Goal: Task Accomplishment & Management: Manage account settings

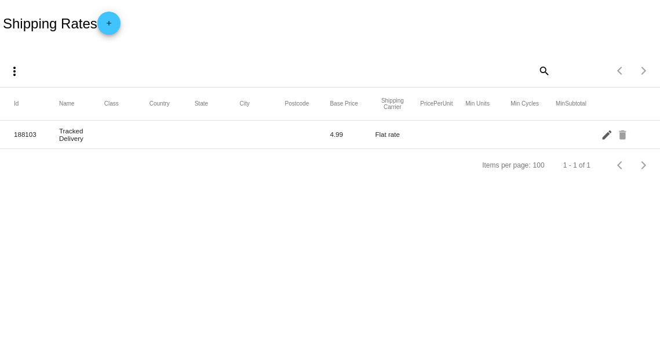
click at [607, 131] on mat-icon "edit" at bounding box center [608, 134] width 14 height 18
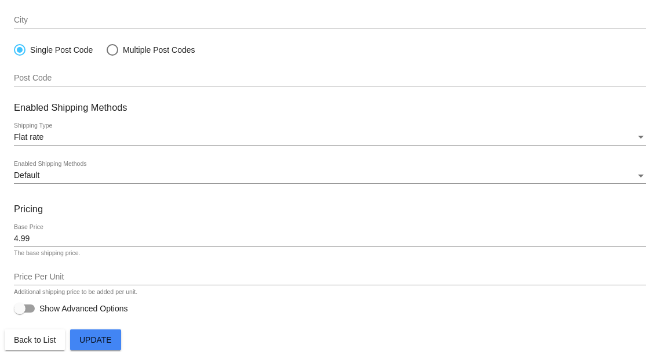
scroll to position [306, 0]
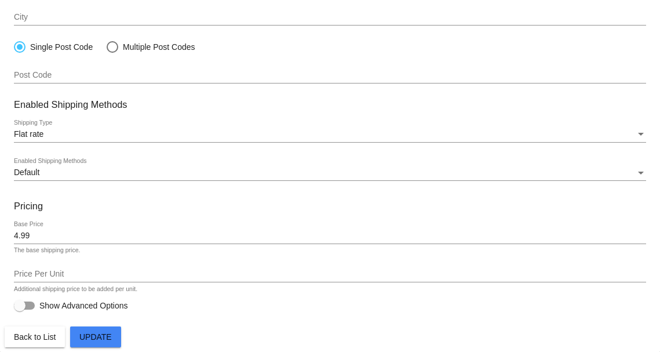
click at [79, 174] on div "Default" at bounding box center [325, 172] width 622 height 9
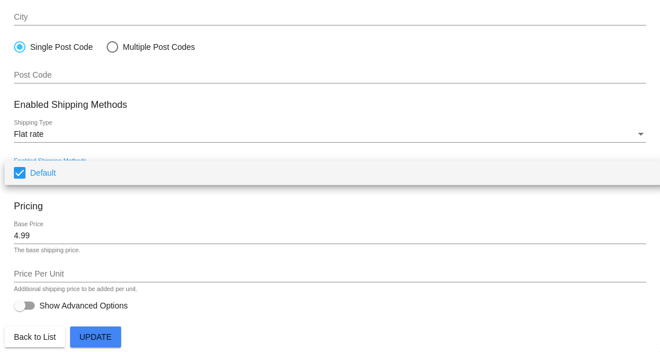
click at [79, 173] on span "Default" at bounding box center [343, 173] width 626 height 24
click at [129, 148] on div at bounding box center [330, 176] width 660 height 352
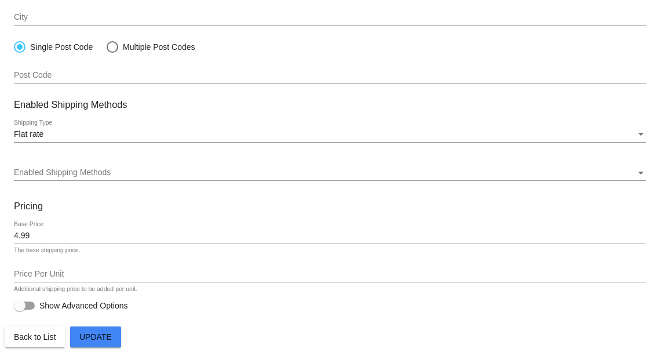
click at [21, 303] on div at bounding box center [20, 306] width 12 height 12
click at [20, 309] on input "Show Advanced Options" at bounding box center [19, 309] width 1 height 1
checkbox input "true"
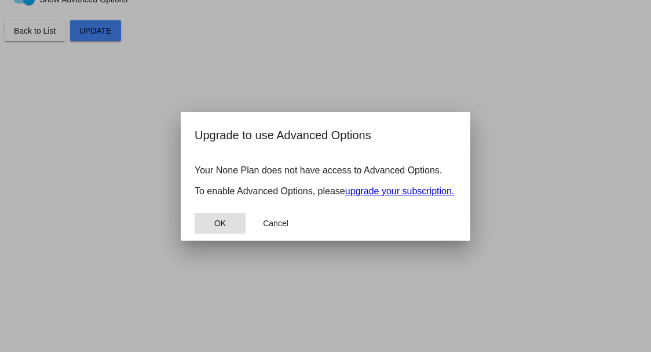
click at [225, 234] on button "OK" at bounding box center [220, 223] width 51 height 21
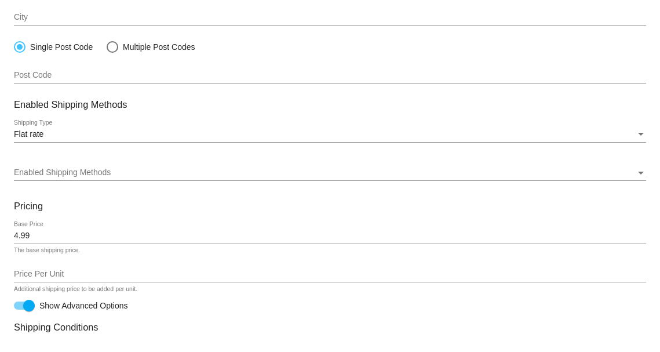
click at [111, 46] on div at bounding box center [113, 47] width 12 height 12
click at [107, 47] on input "Multiple Post Codes" at bounding box center [106, 47] width 1 height 1
radio input "true"
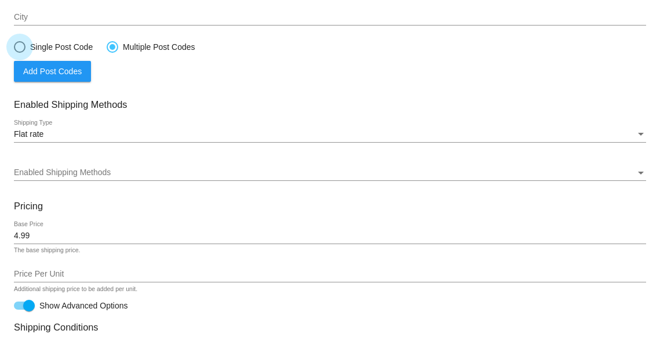
click at [21, 48] on div at bounding box center [20, 47] width 12 height 12
click at [14, 48] on input "Single Post Code" at bounding box center [13, 47] width 1 height 1
radio input "true"
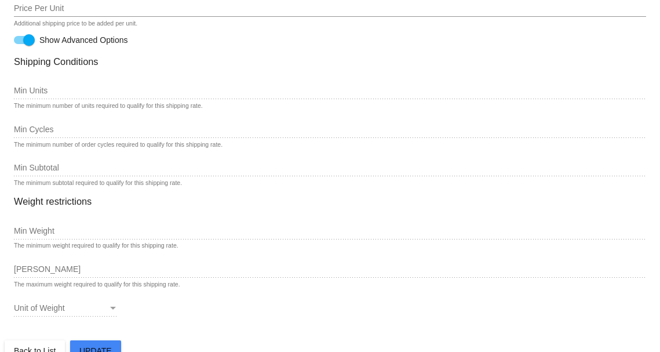
scroll to position [585, 0]
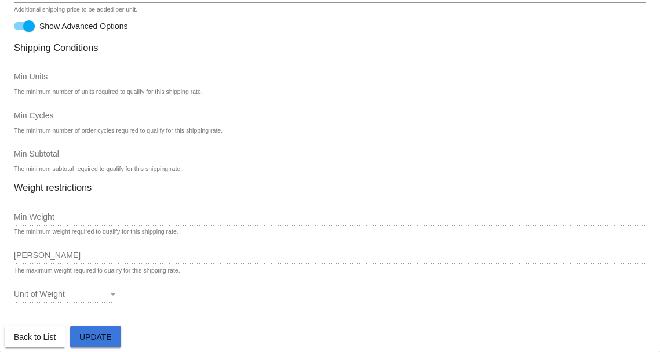
click at [96, 333] on span "Update" at bounding box center [95, 336] width 32 height 9
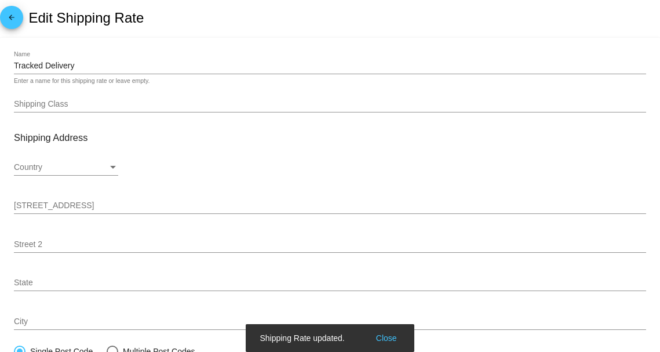
scroll to position [0, 0]
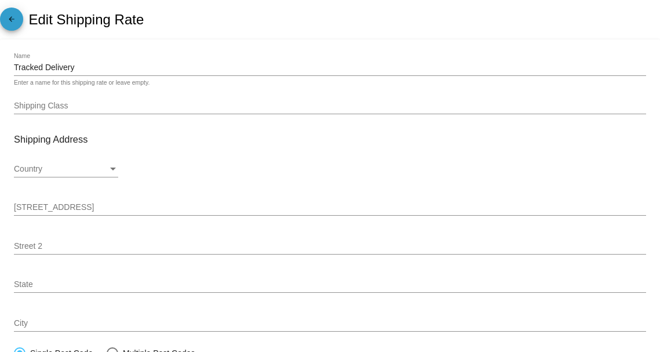
click at [8, 21] on mat-icon "arrow_back" at bounding box center [12, 22] width 14 height 14
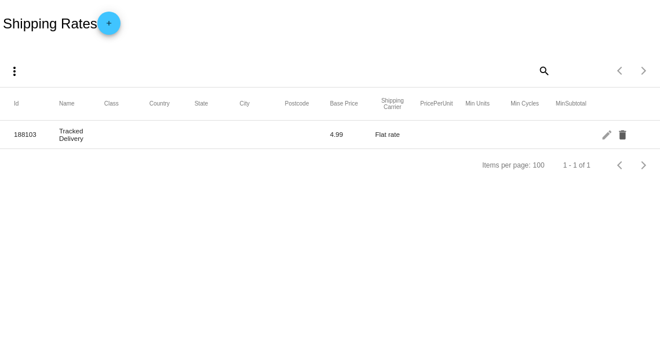
click at [624, 139] on mat-icon "delete" at bounding box center [624, 134] width 14 height 18
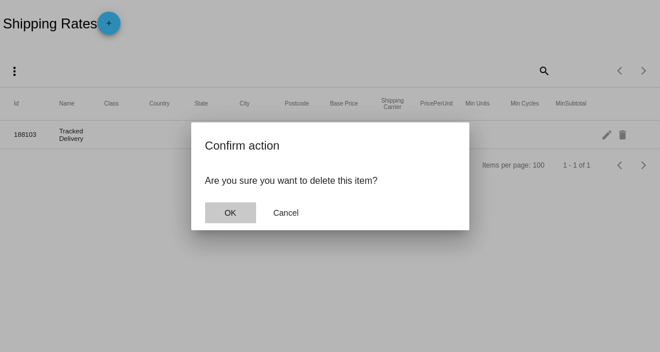
click at [236, 219] on button "OK" at bounding box center [230, 212] width 51 height 21
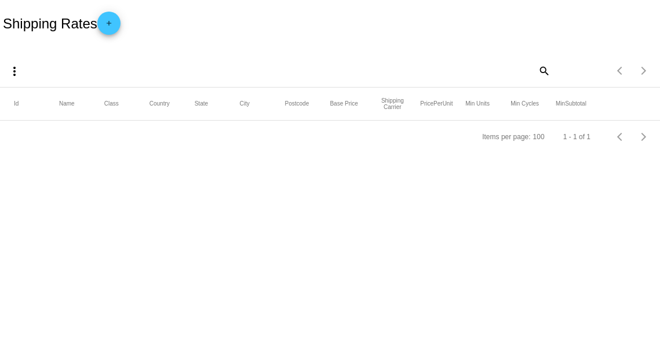
click at [252, 56] on div "more_vert search Items per page: 100 1 - 1 of 1" at bounding box center [330, 66] width 660 height 41
click at [228, 31] on div "Shipping Rates add" at bounding box center [330, 23] width 660 height 46
click at [110, 28] on mat-icon "add" at bounding box center [109, 26] width 14 height 14
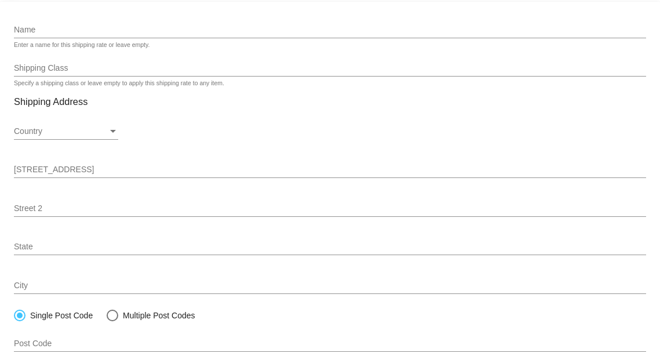
scroll to position [58, 0]
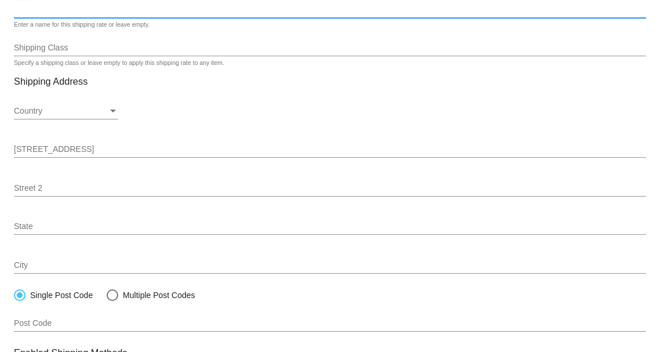
click at [93, 5] on input "Name" at bounding box center [330, 9] width 632 height 9
type input "Tracked Delivery"
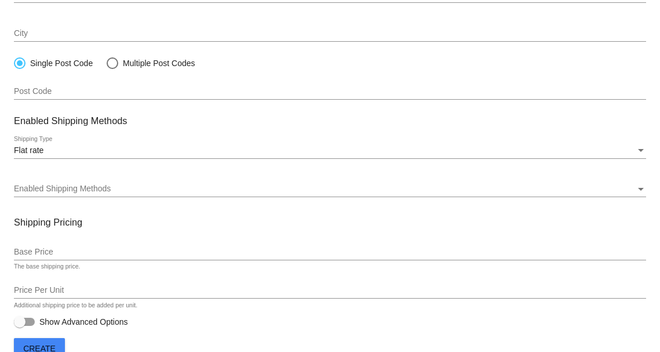
scroll to position [311, 0]
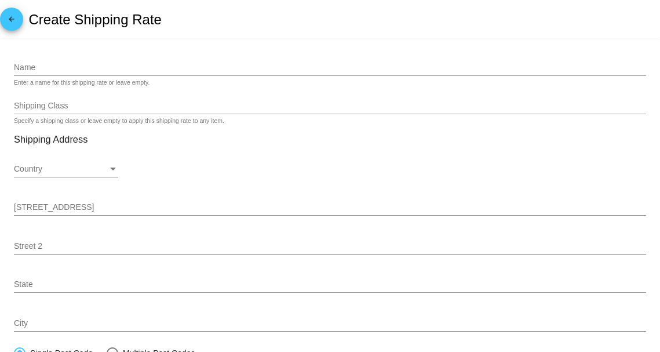
click at [10, 19] on mat-icon "arrow_back" at bounding box center [12, 22] width 14 height 14
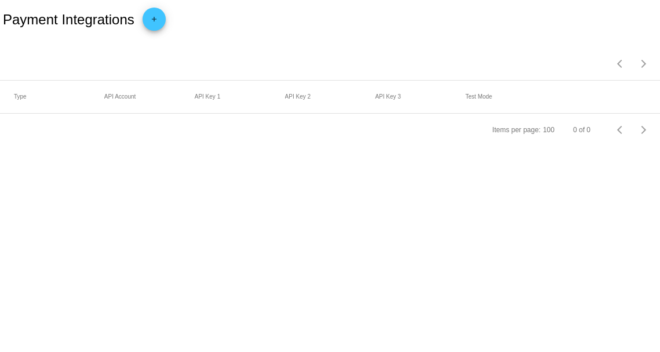
click at [157, 20] on mat-icon "add" at bounding box center [154, 22] width 14 height 14
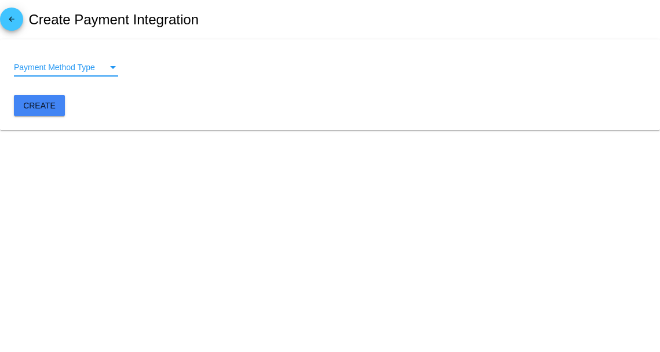
click at [88, 67] on span "Payment Method Type" at bounding box center [54, 67] width 81 height 9
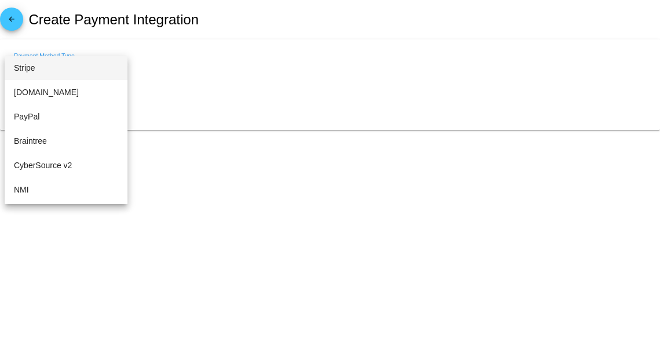
click at [128, 5] on div at bounding box center [330, 176] width 660 height 352
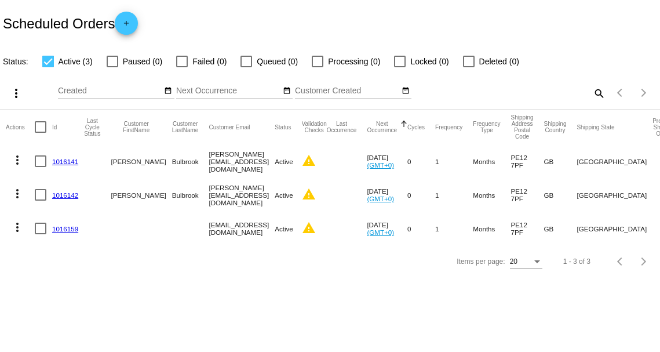
click at [72, 227] on link "1016159" at bounding box center [65, 229] width 26 height 8
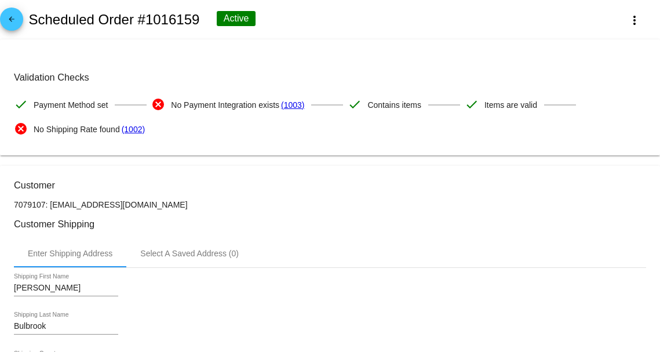
click at [296, 105] on link "(1003)" at bounding box center [292, 105] width 23 height 24
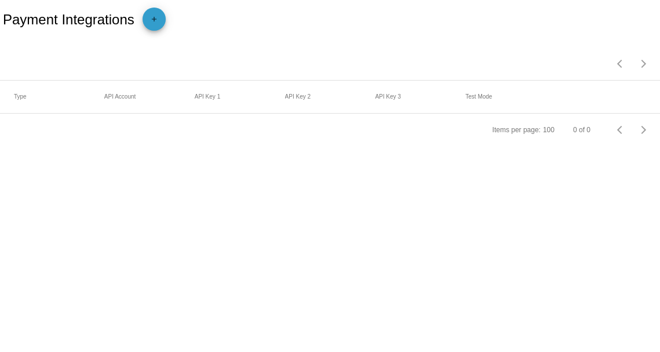
click at [155, 21] on mat-icon "add" at bounding box center [154, 22] width 14 height 14
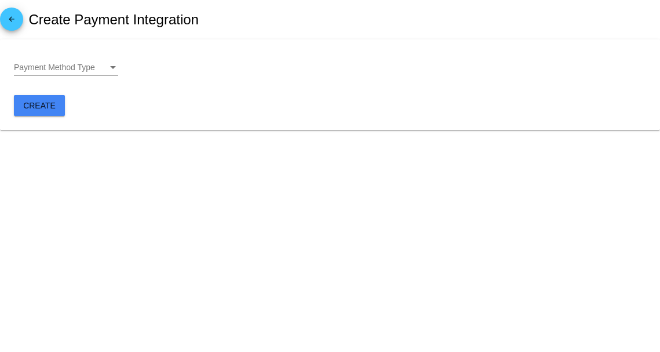
click at [72, 67] on span "Payment Method Type" at bounding box center [54, 67] width 81 height 9
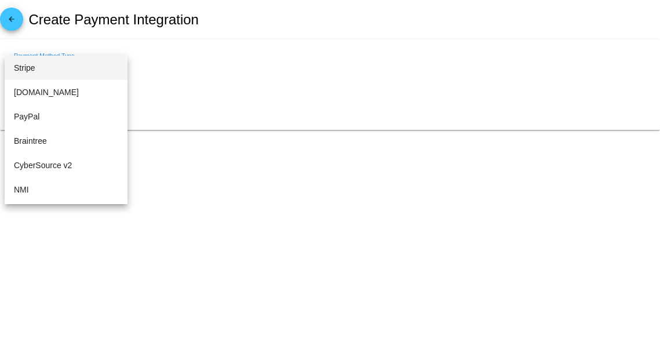
click at [94, 67] on span "Stripe" at bounding box center [66, 68] width 104 height 24
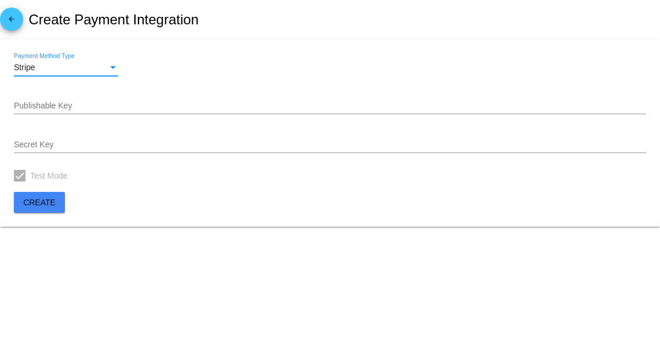
click at [109, 111] on div "Publishable Key" at bounding box center [330, 103] width 632 height 23
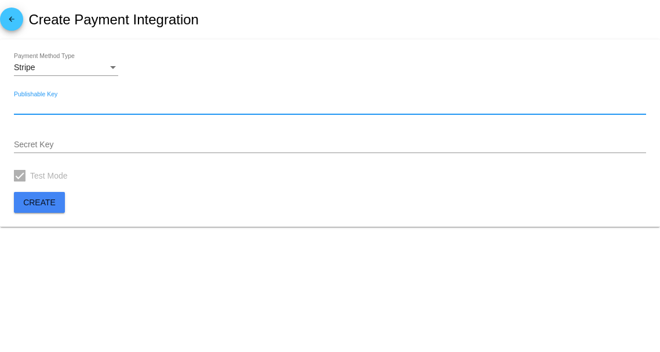
click at [108, 107] on input "Publishable Key" at bounding box center [330, 105] width 632 height 9
click at [59, 54] on div "Stripe Payment Method Type" at bounding box center [66, 64] width 104 height 23
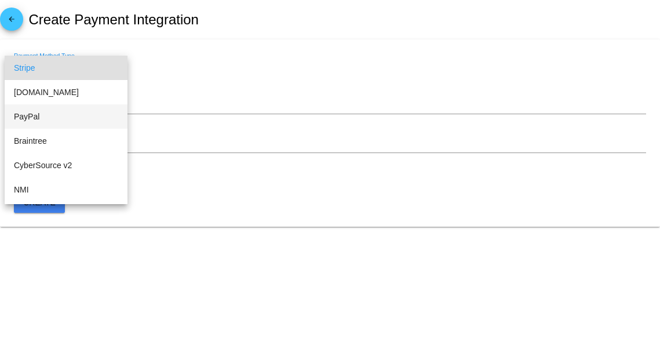
click at [56, 118] on span "PayPal" at bounding box center [66, 116] width 104 height 24
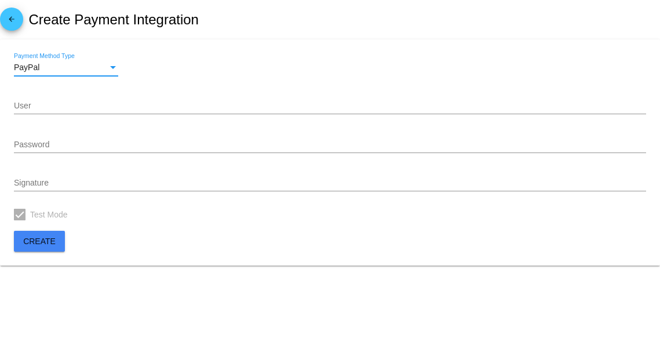
click at [93, 101] on div "User" at bounding box center [330, 103] width 632 height 23
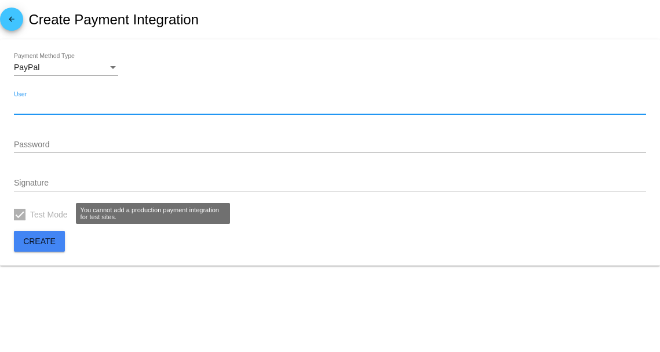
click at [19, 218] on div at bounding box center [20, 215] width 12 height 12
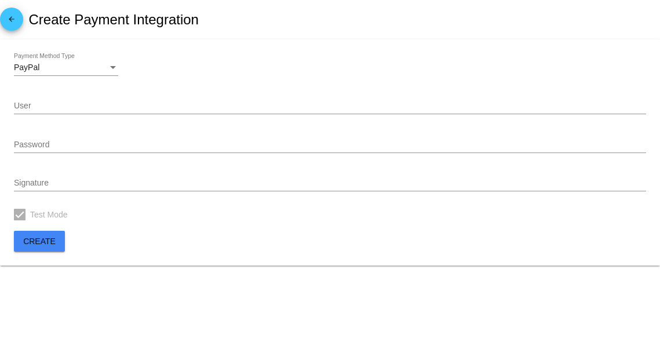
click at [34, 100] on div "User" at bounding box center [330, 103] width 632 height 23
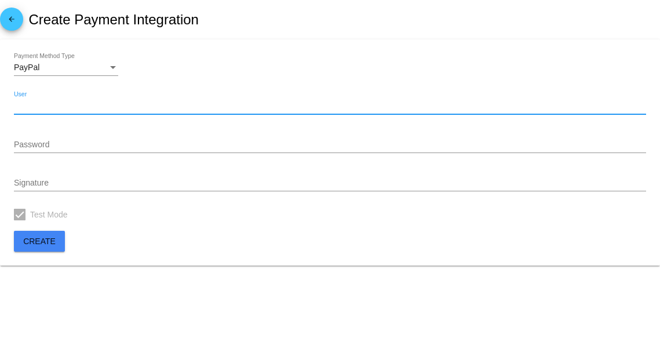
click at [64, 63] on div "PayPal" at bounding box center [61, 67] width 94 height 9
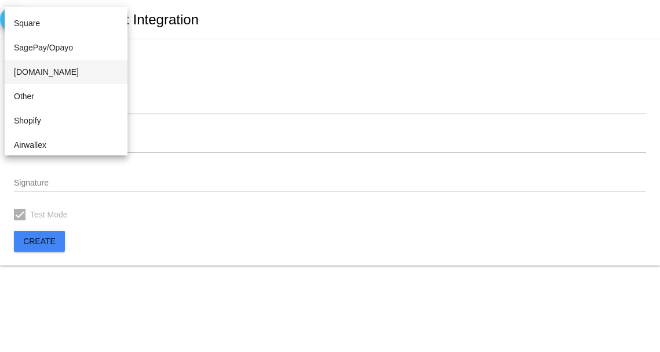
scroll to position [241, 0]
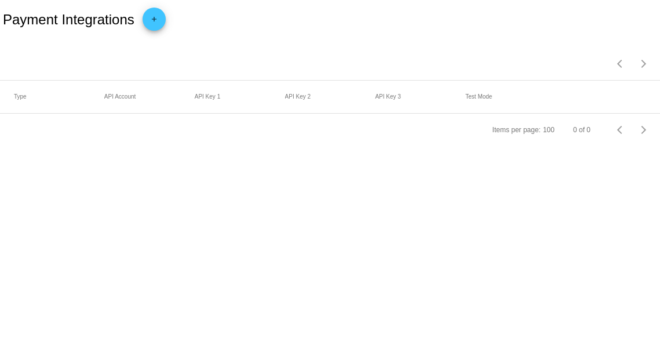
click at [147, 19] on button "add" at bounding box center [154, 19] width 23 height 23
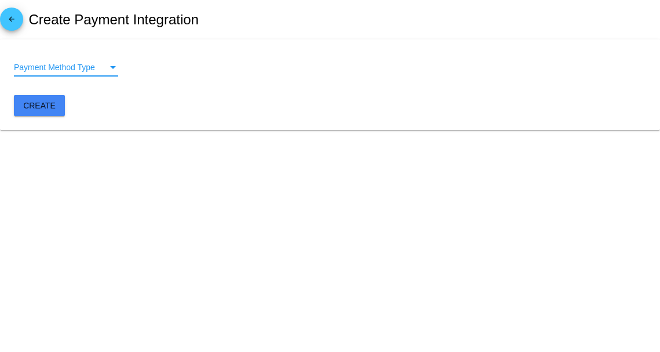
click at [85, 68] on span "Payment Method Type" at bounding box center [54, 67] width 81 height 9
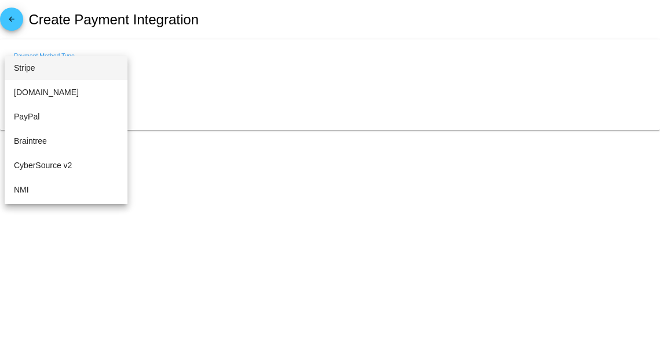
click at [65, 68] on span "Stripe" at bounding box center [66, 68] width 104 height 24
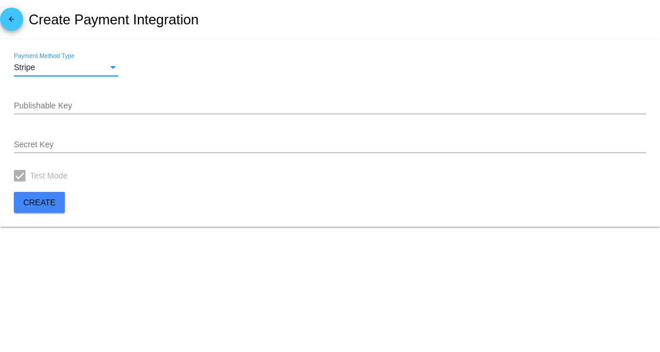
click at [59, 102] on input "Publishable Key" at bounding box center [330, 105] width 632 height 9
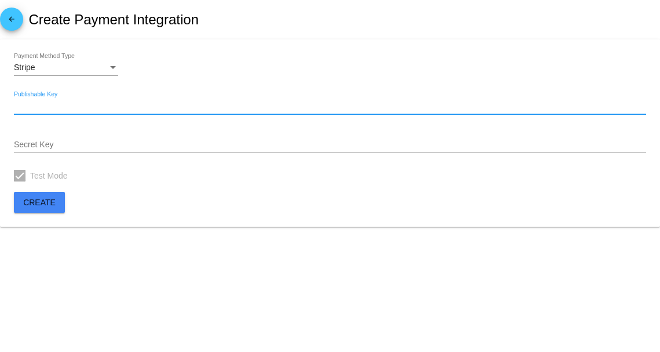
paste input "pk_live_51KOTvwKO6yKWPCulQ1Q4O0Af2T2ixXvkVEPdwbI09hCsDc5Qx45hyphZYs20pqOuk0pqzM…"
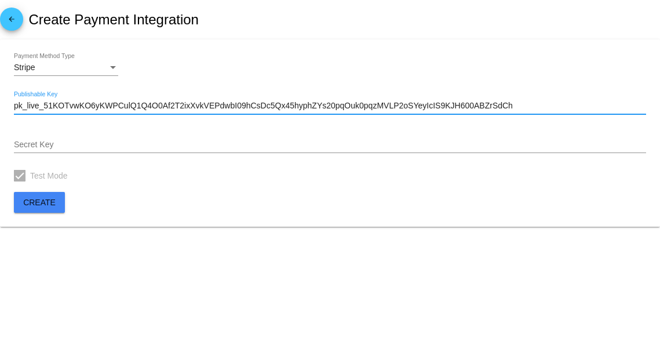
type input "pk_live_51KOTvwKO6yKWPCulQ1Q4O0Af2T2ixXvkVEPdwbI09hCsDc5Qx45hyphZYs20pqOuk0pqzM…"
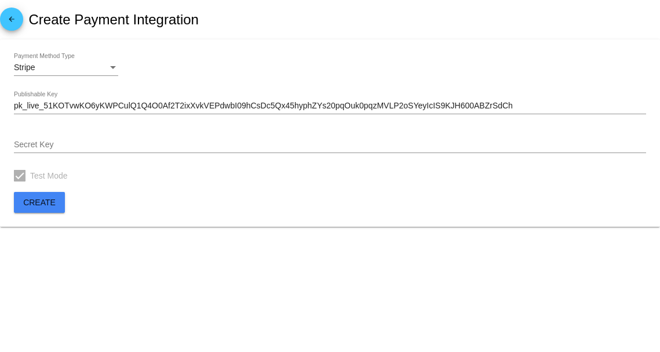
drag, startPoint x: 48, startPoint y: 137, endPoint x: 35, endPoint y: 142, distance: 13.0
click at [35, 142] on input "Secret Key" at bounding box center [330, 144] width 632 height 9
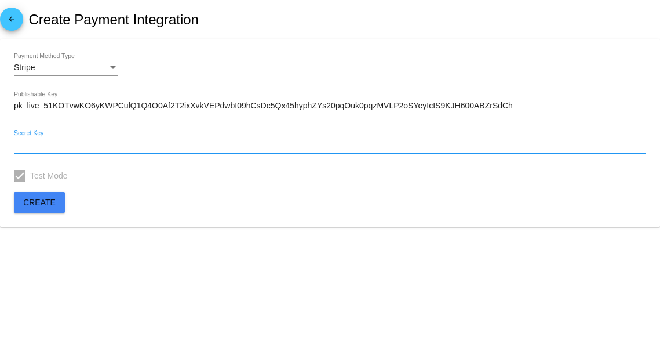
paste input "sk_live_51KOTvwKO6yKWPCulGZAHxRFRoFFw926FBiJ6n8STpkP4ahc0cxi1yyI9uMkkmSyNGz8QTX…"
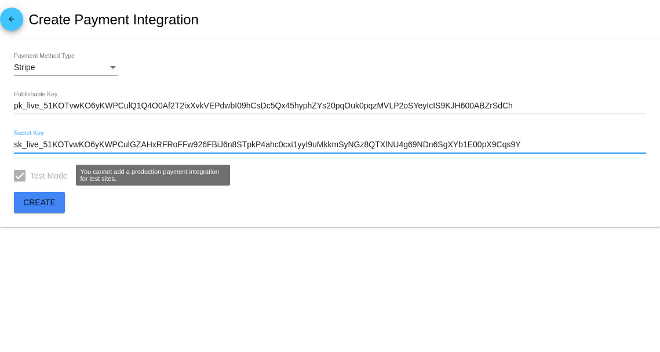
type input "sk_live_51KOTvwKO6yKWPCulGZAHxRFRoFFw926FBiJ6n8STpkP4ahc0cxi1yyI9uMkkmSyNGz8QTX…"
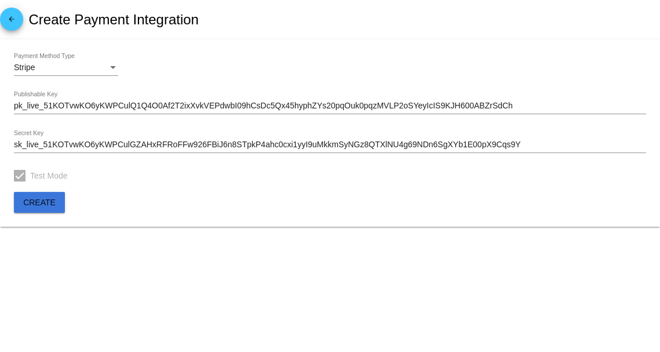
click at [53, 200] on span "Create" at bounding box center [39, 202] width 32 height 9
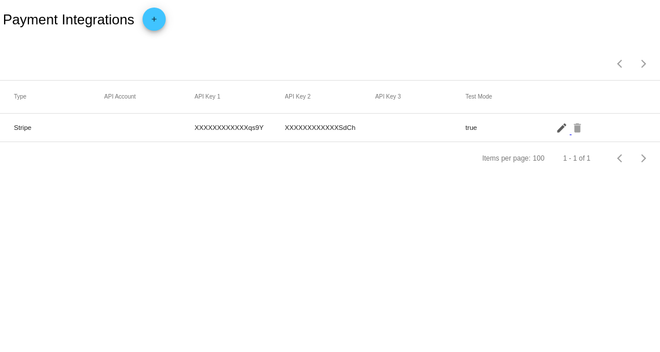
click at [562, 127] on mat-icon "edit" at bounding box center [563, 127] width 14 height 18
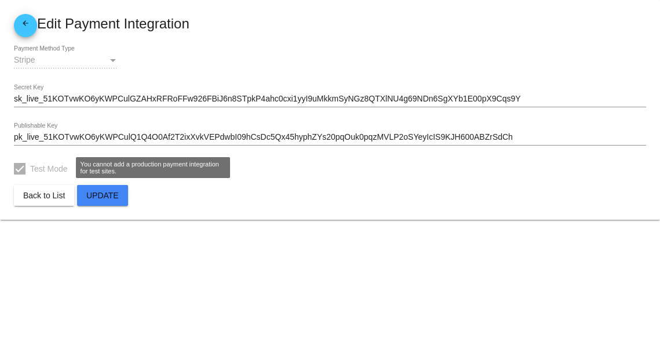
click at [21, 169] on div at bounding box center [20, 169] width 12 height 12
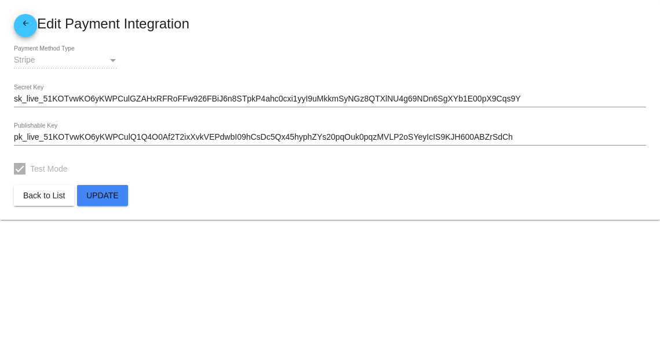
click at [21, 167] on div at bounding box center [20, 169] width 12 height 12
click at [56, 194] on span "Back to List" at bounding box center [44, 195] width 42 height 9
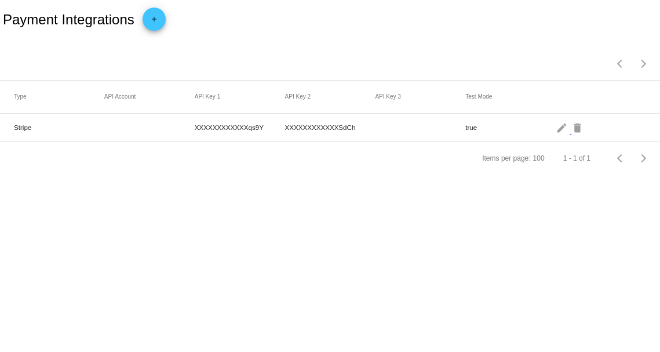
click at [151, 169] on div "Items per page: 100 1 - 1 of 1" at bounding box center [330, 158] width 660 height 32
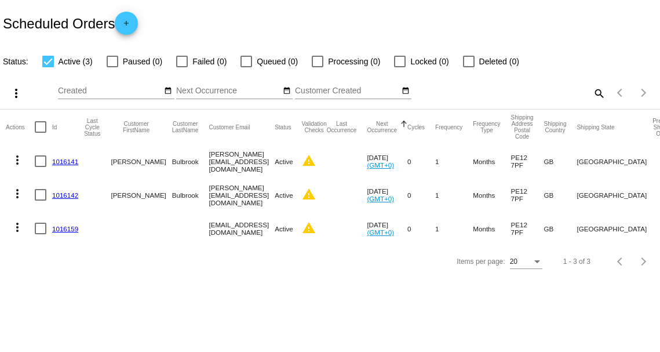
click at [57, 228] on link "1016159" at bounding box center [65, 229] width 26 height 8
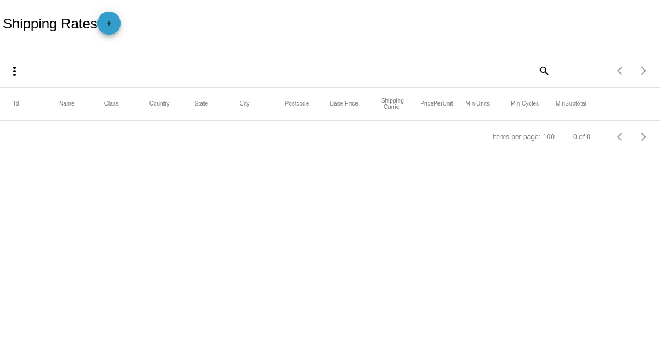
click at [112, 30] on mat-icon "add" at bounding box center [109, 26] width 14 height 14
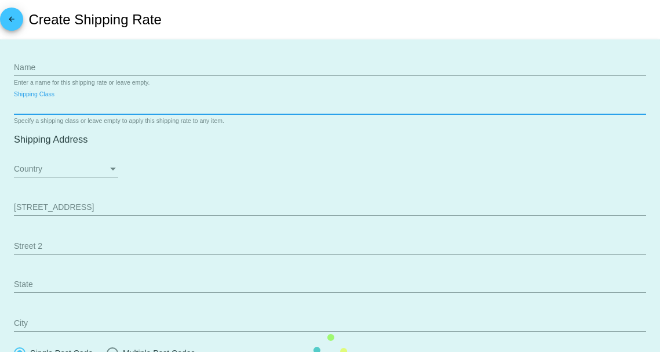
click at [74, 103] on mat-card "Name Enter a name for this shipping rate or leave empty. Shipping Class Specify…" at bounding box center [330, 350] width 660 height 623
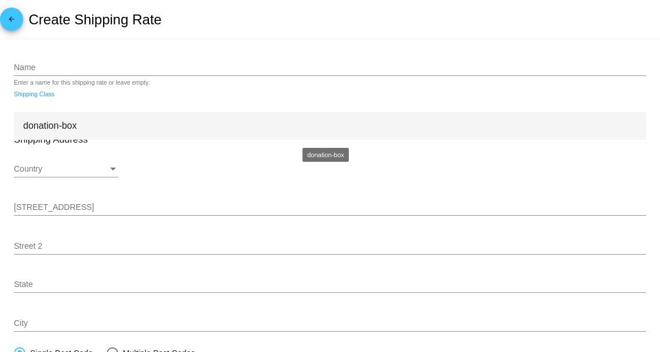
click at [64, 126] on div "donation-box" at bounding box center [330, 126] width 632 height 28
type input "donation-box"
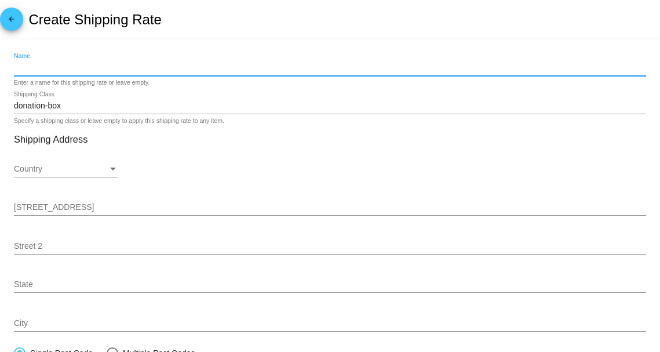
click at [76, 69] on input "Name" at bounding box center [330, 67] width 632 height 9
type input "Donation Box Order"
click at [213, 39] on mat-card "Donation Box Order Name Enter a name for this shipping rate or leave empty. don…" at bounding box center [330, 350] width 660 height 623
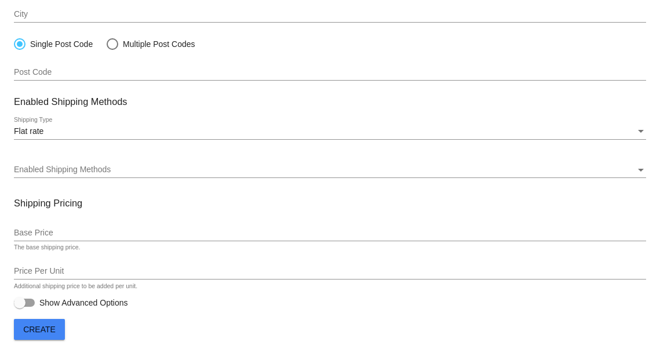
scroll to position [311, 0]
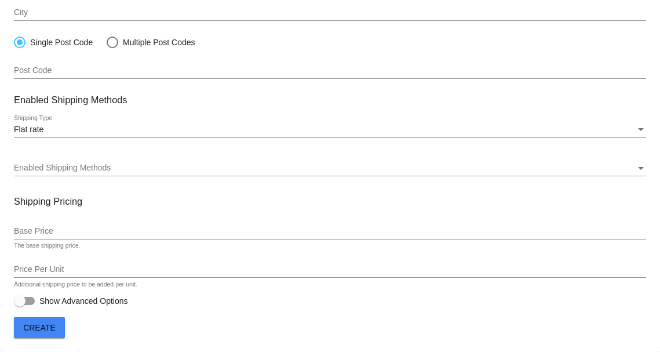
click at [35, 171] on span "Enabled Shipping Methods" at bounding box center [62, 167] width 97 height 9
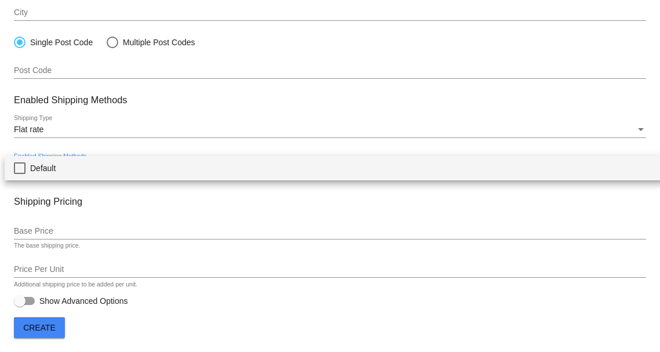
click at [56, 148] on div at bounding box center [330, 176] width 660 height 352
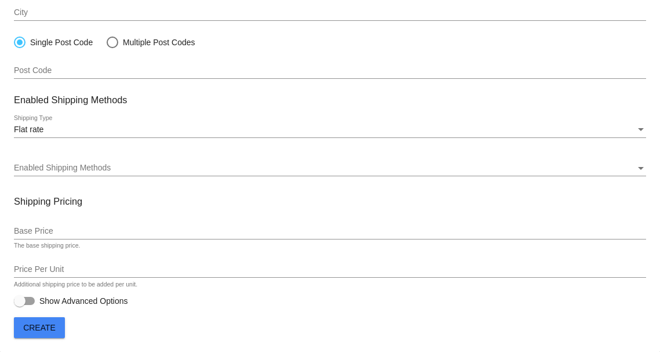
click at [54, 237] on div "Base Price" at bounding box center [330, 228] width 632 height 23
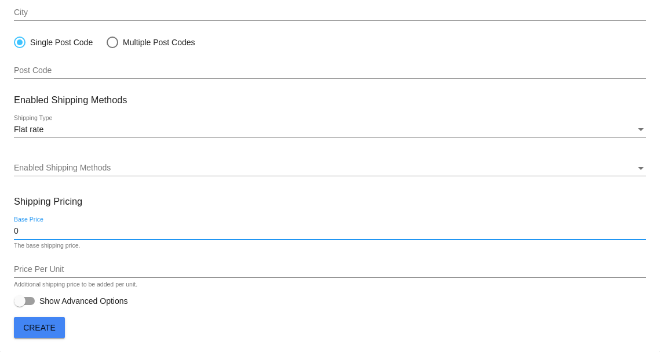
type input "0"
click at [9, 229] on mat-card "Donation Box Order Name Enter a name for this shipping rate or leave empty. don…" at bounding box center [330, 40] width 660 height 623
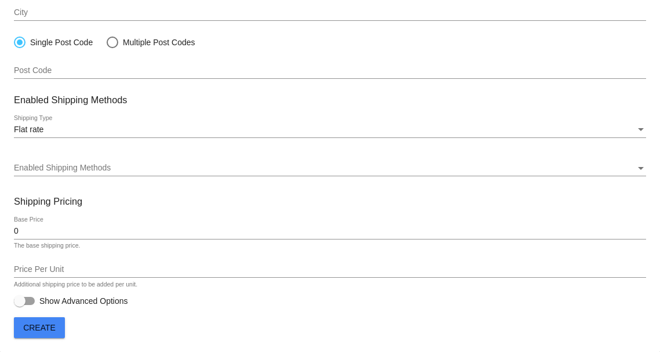
click at [52, 331] on span "Create" at bounding box center [39, 327] width 32 height 9
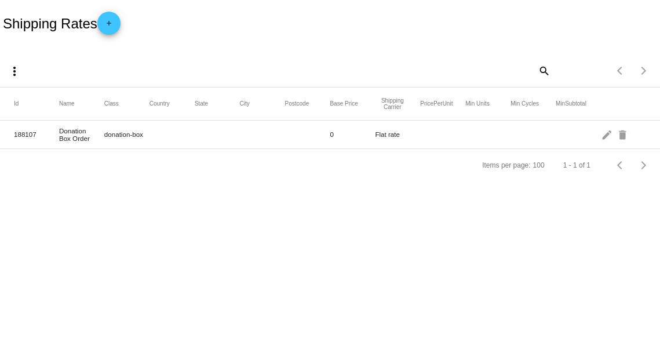
click at [116, 24] on mat-icon "add" at bounding box center [109, 26] width 14 height 14
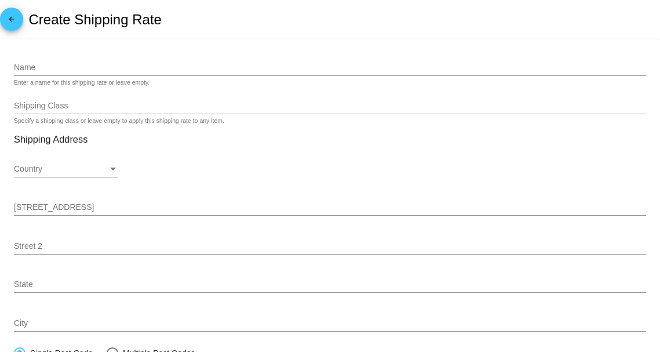
click at [72, 68] on input "Name" at bounding box center [330, 67] width 632 height 9
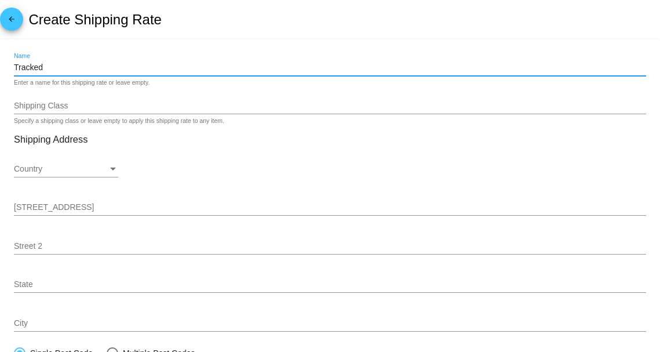
type input "Tracked Delivery"
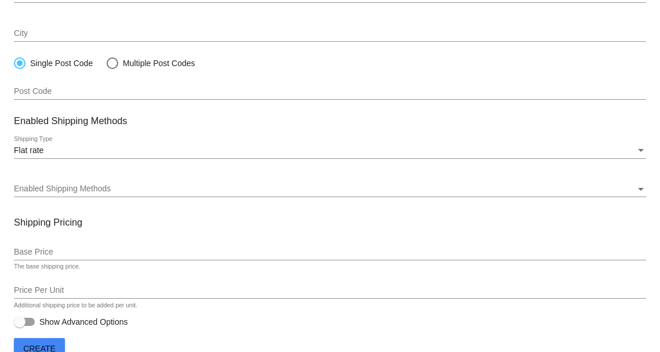
scroll to position [311, 0]
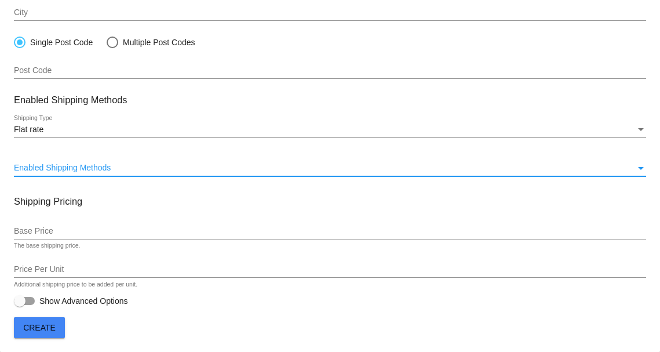
click at [45, 166] on span "Enabled Shipping Methods" at bounding box center [62, 167] width 97 height 9
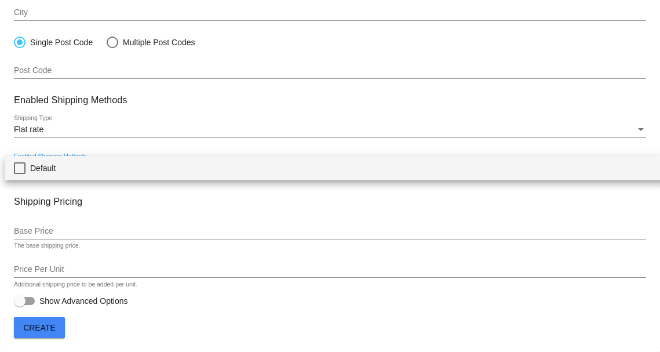
click at [19, 168] on mat-pseudo-checkbox at bounding box center [20, 168] width 12 height 12
click at [48, 225] on div at bounding box center [330, 176] width 660 height 352
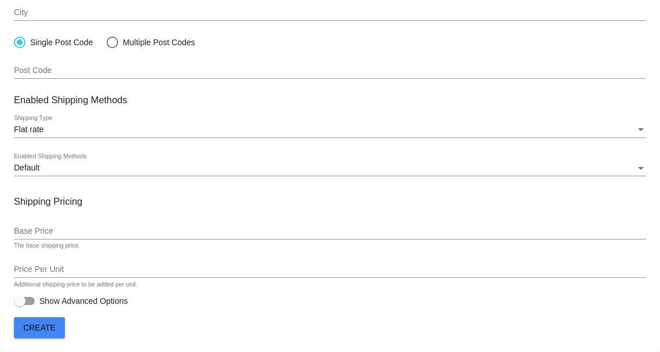
click at [23, 229] on input "Base Price" at bounding box center [330, 231] width 632 height 9
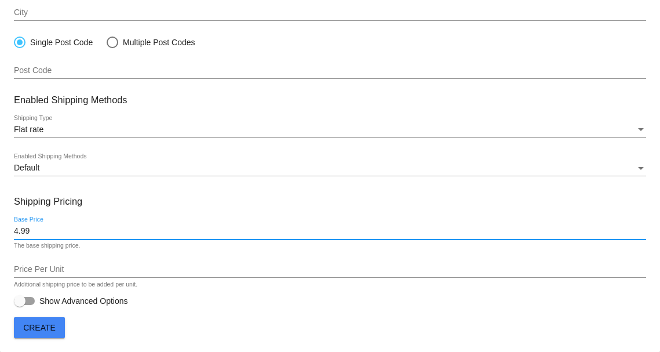
type input "4.99"
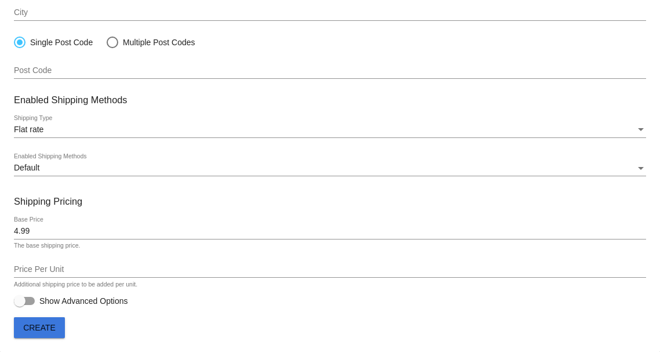
click at [44, 330] on span "Create" at bounding box center [39, 327] width 32 height 9
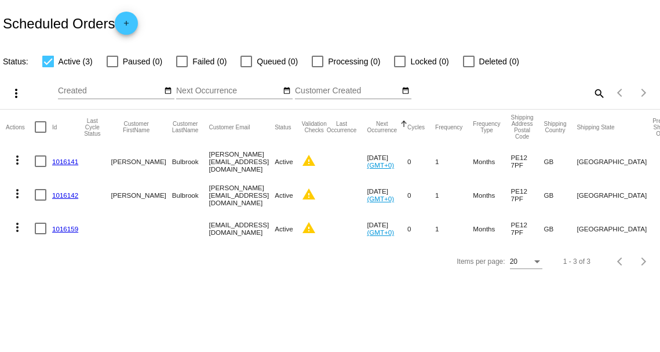
click at [65, 228] on link "1016159" at bounding box center [65, 229] width 26 height 8
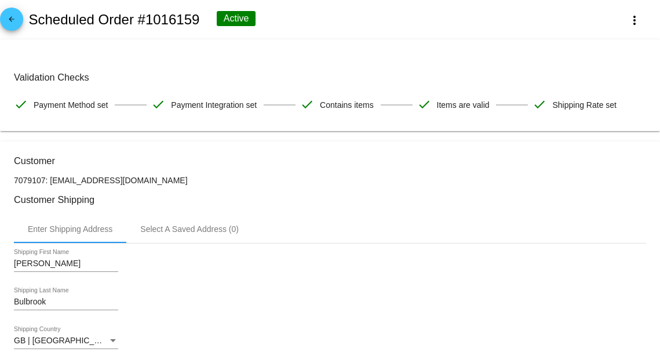
click at [14, 19] on mat-icon "arrow_back" at bounding box center [12, 22] width 14 height 14
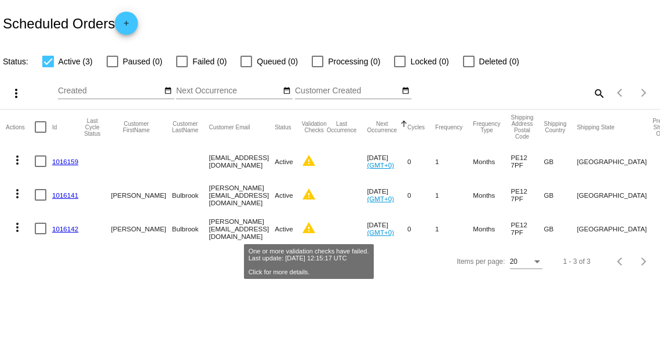
click at [307, 230] on mat-icon "warning" at bounding box center [309, 228] width 14 height 14
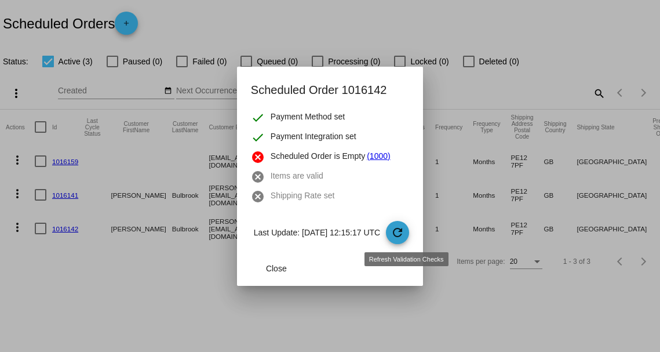
click at [403, 230] on mat-icon "refresh" at bounding box center [398, 232] width 14 height 14
click at [369, 154] on link "(1000)" at bounding box center [378, 157] width 23 height 14
click at [405, 231] on mat-icon "refresh" at bounding box center [398, 232] width 14 height 14
click at [405, 234] on mat-icon "refresh" at bounding box center [398, 232] width 14 height 14
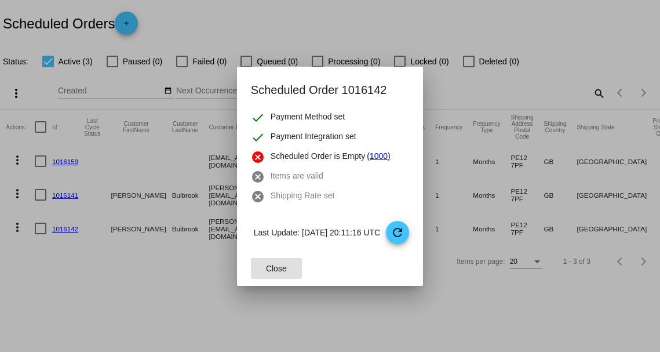
click at [266, 265] on span "Close" at bounding box center [276, 268] width 21 height 9
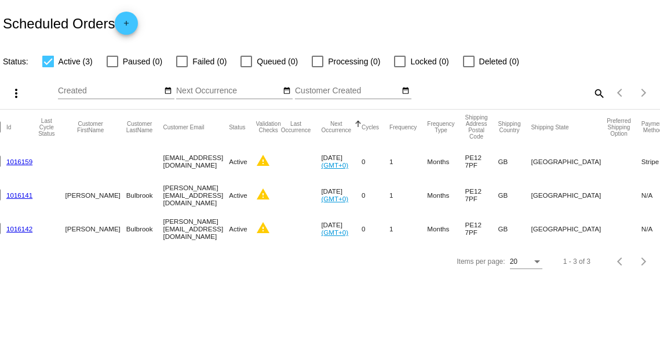
scroll to position [0, 46]
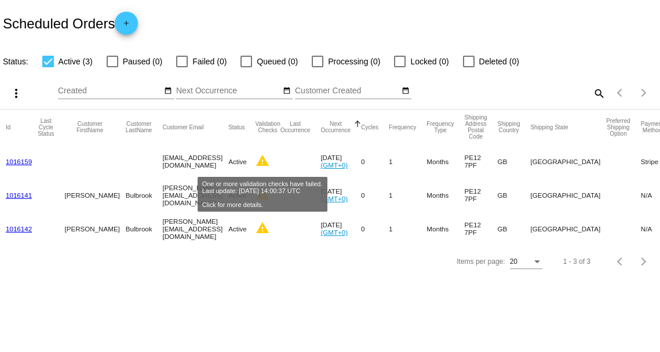
click at [264, 161] on mat-icon "warning" at bounding box center [263, 161] width 14 height 14
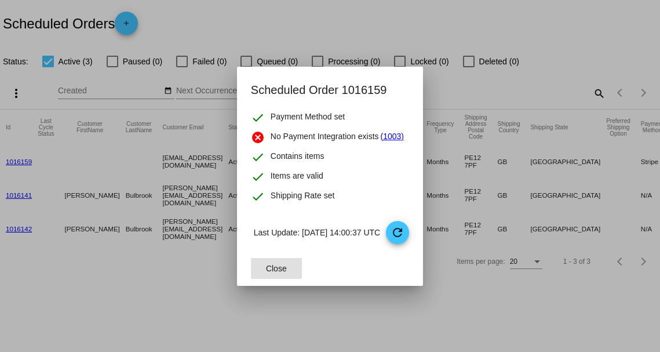
click at [383, 138] on link "(1003)" at bounding box center [392, 137] width 23 height 14
click at [405, 228] on mat-icon "refresh" at bounding box center [398, 232] width 14 height 14
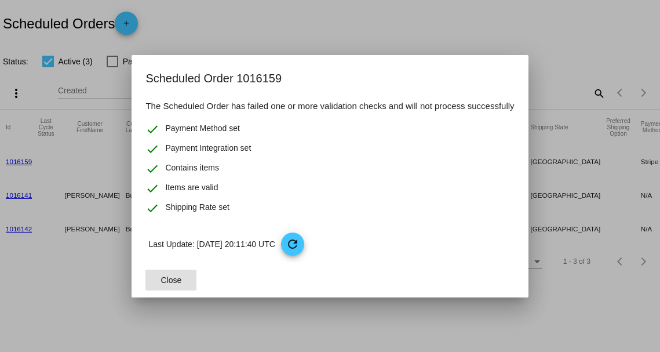
click at [176, 281] on span "Close" at bounding box center [171, 279] width 21 height 9
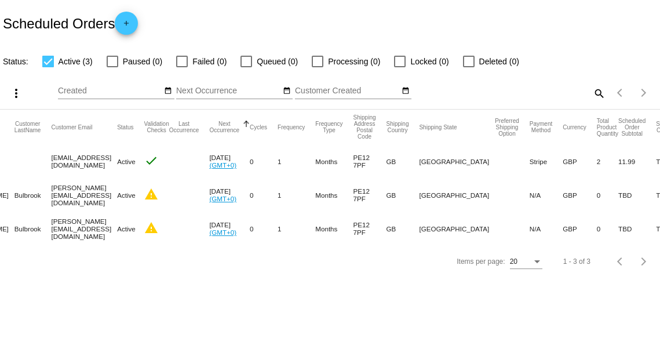
scroll to position [0, 0]
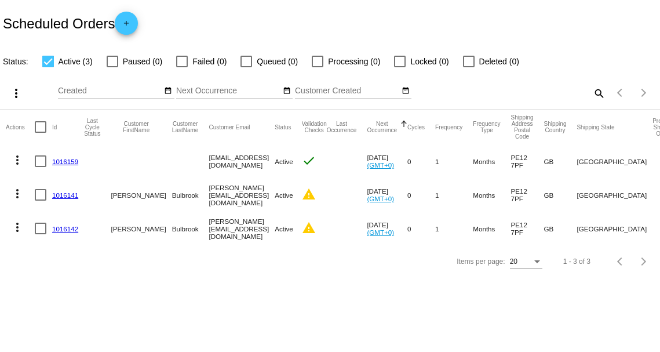
click at [38, 192] on div at bounding box center [41, 195] width 12 height 12
click at [40, 201] on input "checkbox" at bounding box center [40, 201] width 1 height 1
checkbox input "true"
click at [41, 220] on mat-cell at bounding box center [43, 229] width 17 height 34
click at [39, 228] on div at bounding box center [41, 229] width 12 height 12
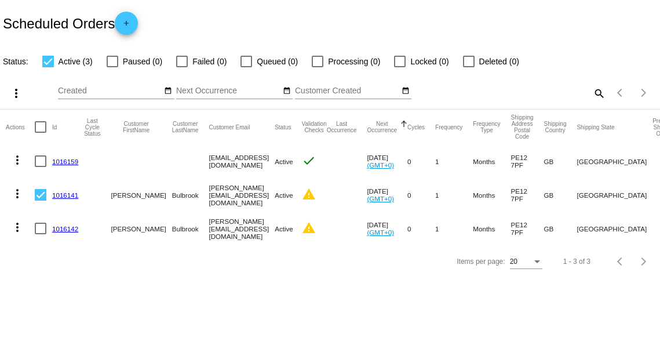
click at [40, 234] on input "checkbox" at bounding box center [40, 234] width 1 height 1
checkbox input "true"
click at [13, 93] on mat-icon "more_vert" at bounding box center [16, 93] width 14 height 14
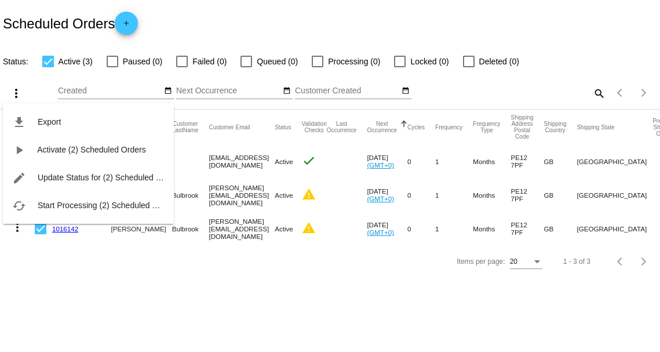
click at [294, 9] on div at bounding box center [330, 176] width 660 height 352
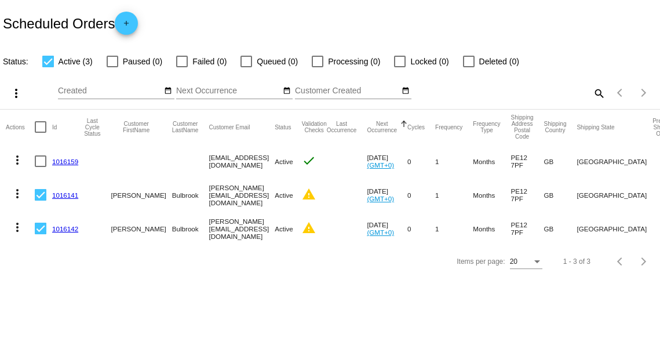
click at [19, 224] on mat-icon "more_vert" at bounding box center [17, 227] width 14 height 14
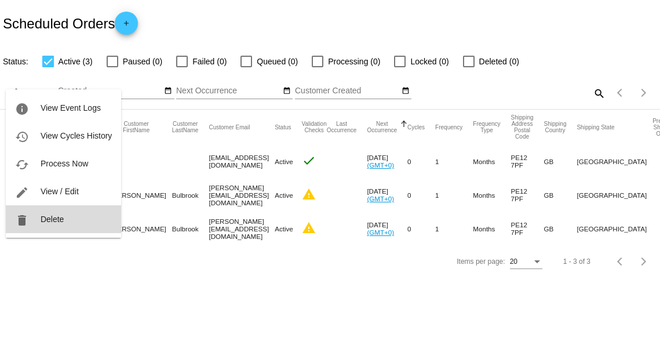
click at [60, 214] on span "Delete" at bounding box center [52, 218] width 23 height 9
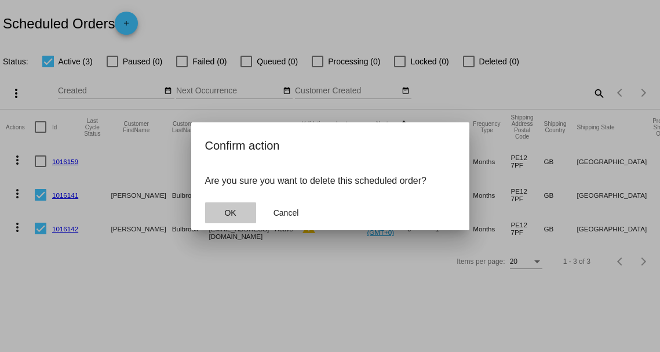
click at [234, 212] on span "OK" at bounding box center [230, 212] width 12 height 9
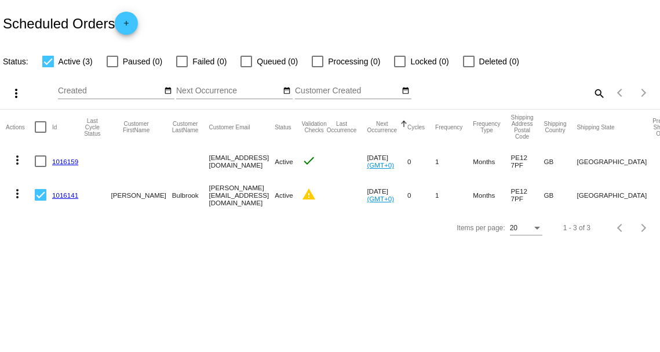
click at [22, 192] on mat-icon "more_vert" at bounding box center [17, 194] width 14 height 14
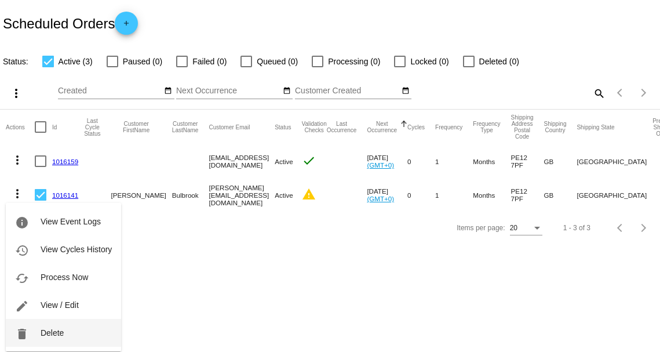
click at [41, 333] on span "Delete" at bounding box center [52, 332] width 23 height 9
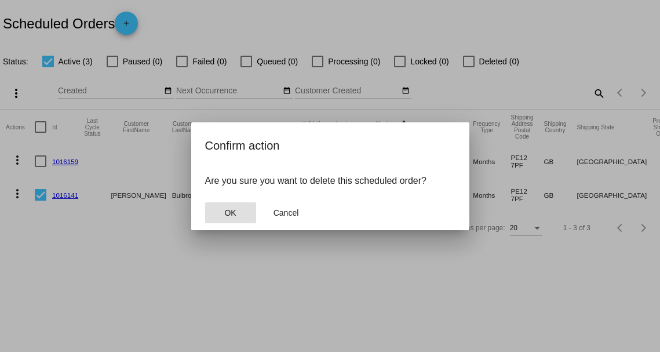
click at [231, 203] on button "OK" at bounding box center [230, 212] width 51 height 21
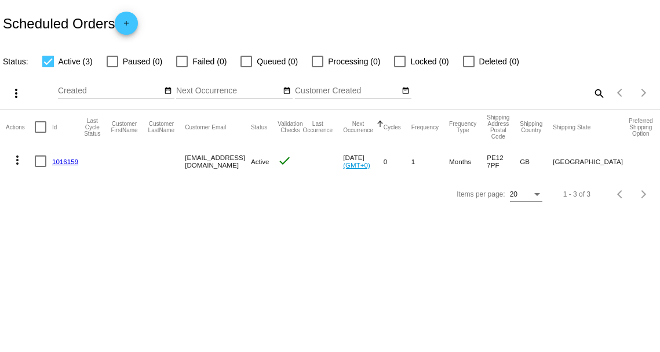
click at [318, 13] on div "Scheduled Orders add" at bounding box center [330, 23] width 660 height 46
click at [289, 13] on div "Scheduled Orders add" at bounding box center [330, 23] width 660 height 46
click at [92, 3] on div "Scheduled Orders add" at bounding box center [330, 23] width 660 height 46
click at [32, 6] on div "Scheduled Orders add" at bounding box center [330, 23] width 660 height 46
